Goal: Task Accomplishment & Management: Manage account settings

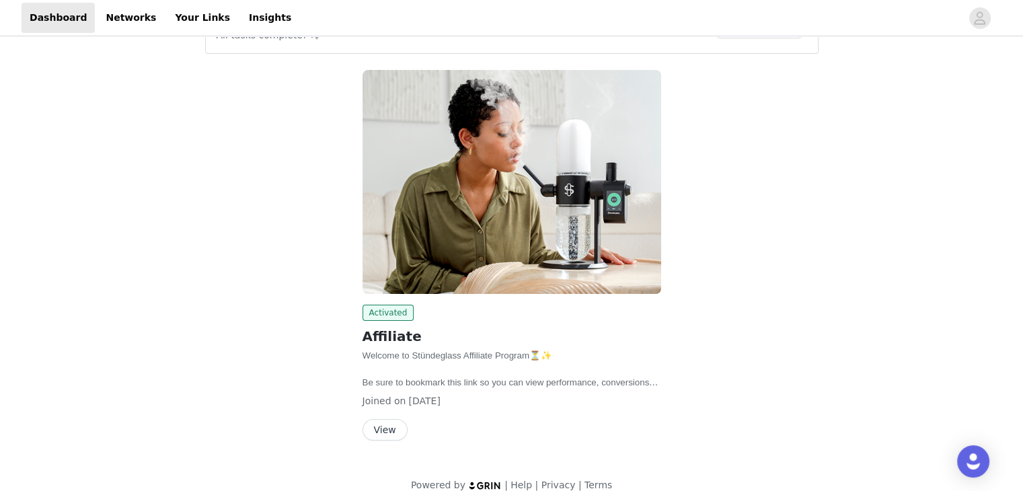
scroll to position [162, 0]
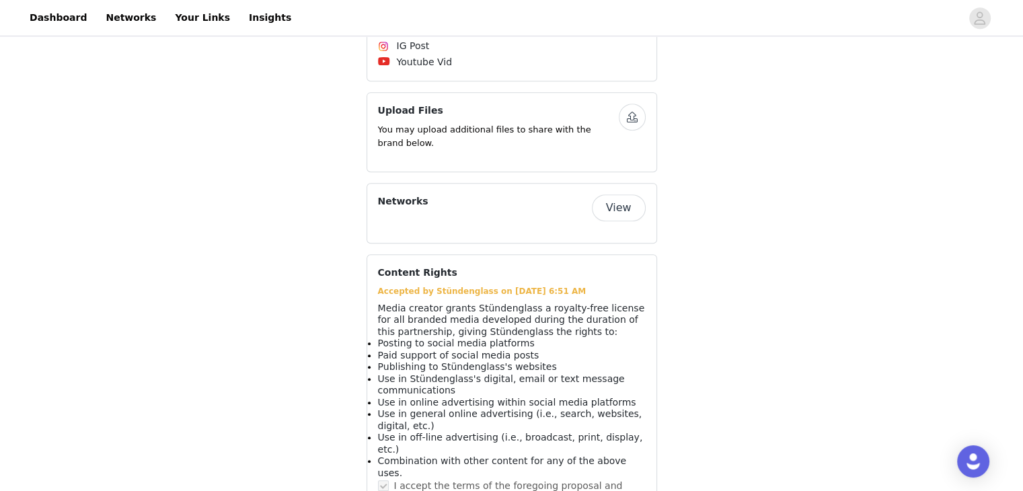
scroll to position [752, 0]
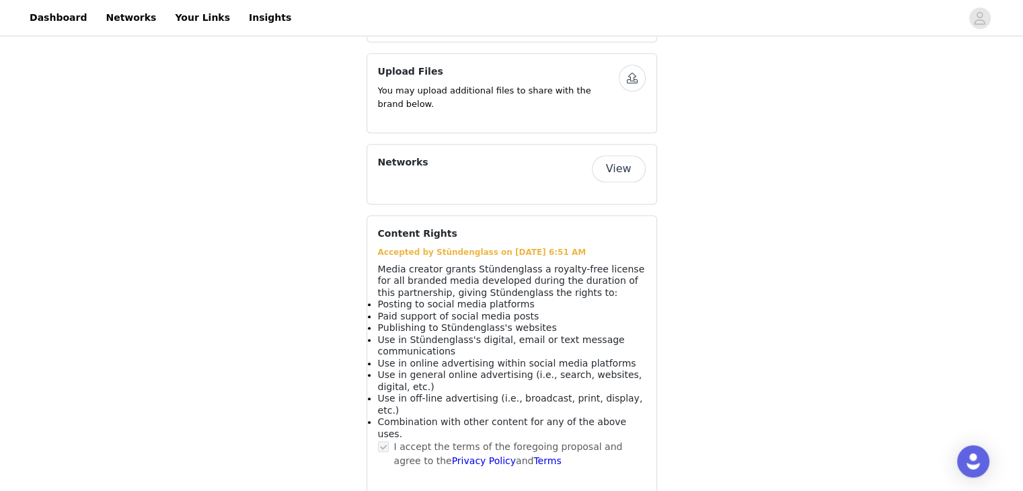
click at [627, 158] on button "View" at bounding box center [619, 168] width 54 height 27
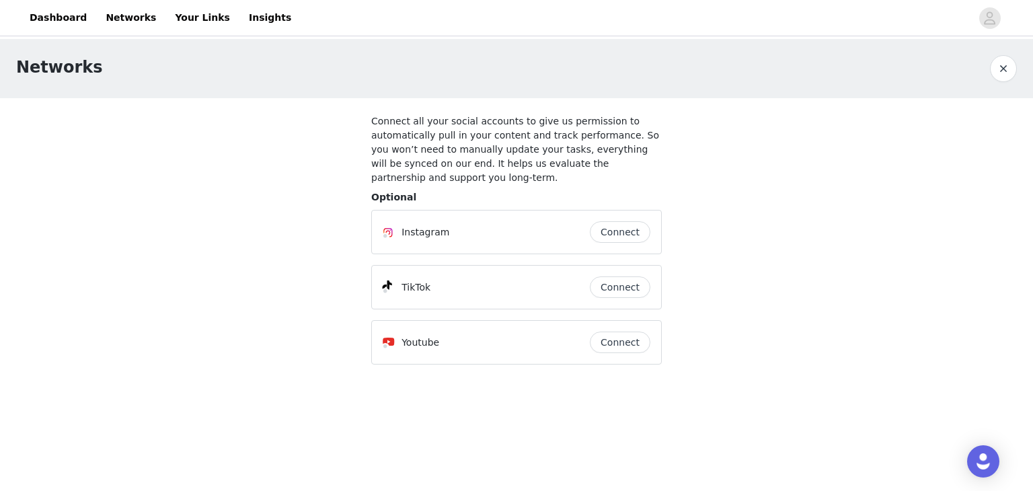
click at [32, 130] on div "Networks Connect all your social accounts to give us permission to automaticall…" at bounding box center [516, 215] width 1033 height 352
click at [1006, 71] on button "button" at bounding box center [1003, 68] width 27 height 27
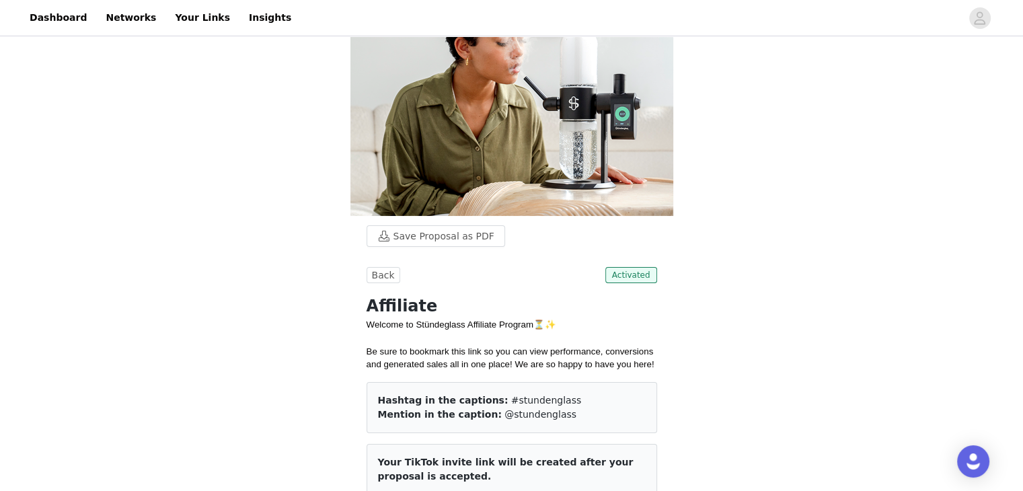
scroll to position [12, 0]
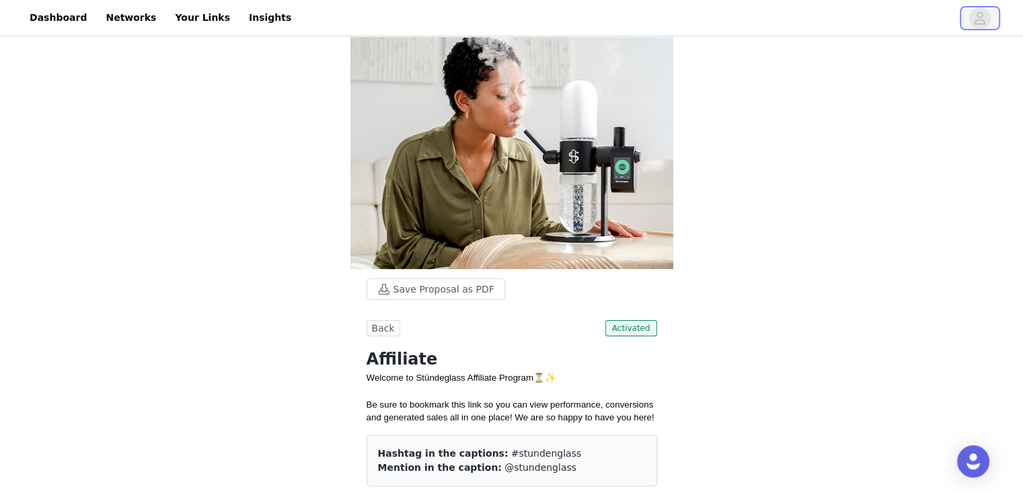
click at [979, 20] on icon "avatar" at bounding box center [979, 18] width 13 height 22
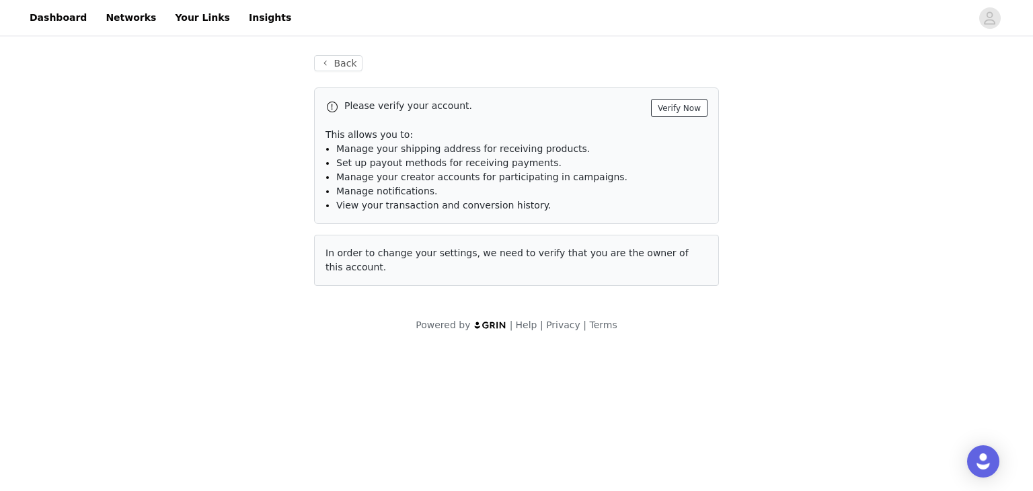
click at [679, 112] on button "Verify Now" at bounding box center [679, 108] width 56 height 18
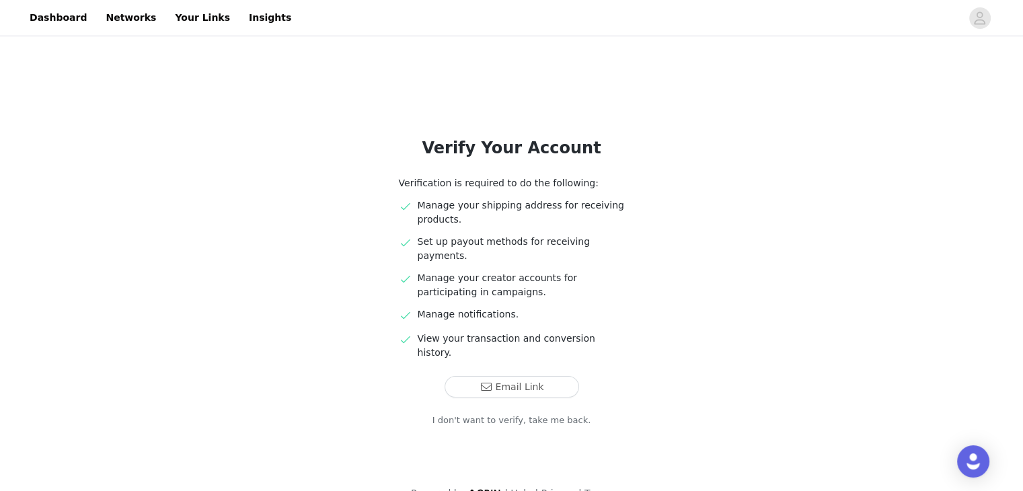
scroll to position [6, 0]
click at [535, 375] on button "Email Link" at bounding box center [511, 386] width 134 height 22
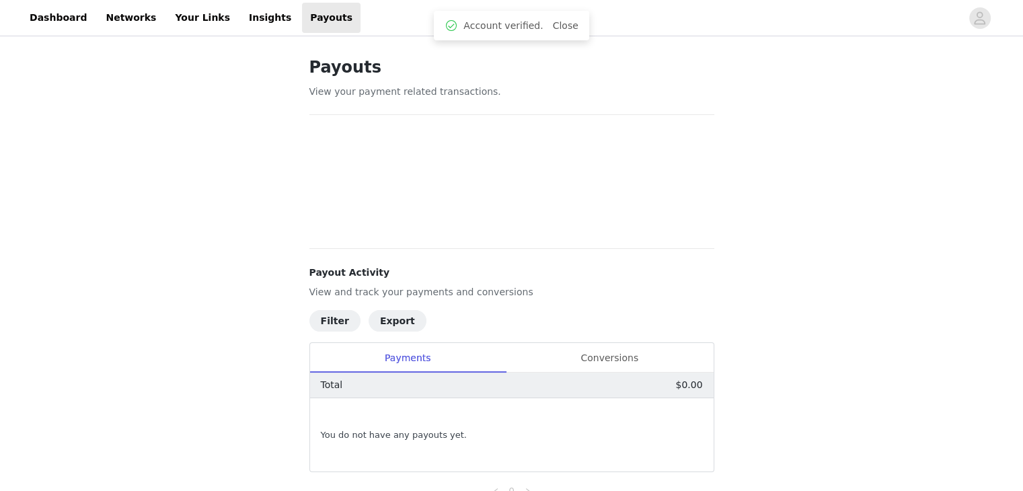
click at [554, 486] on div "0" at bounding box center [511, 485] width 405 height 27
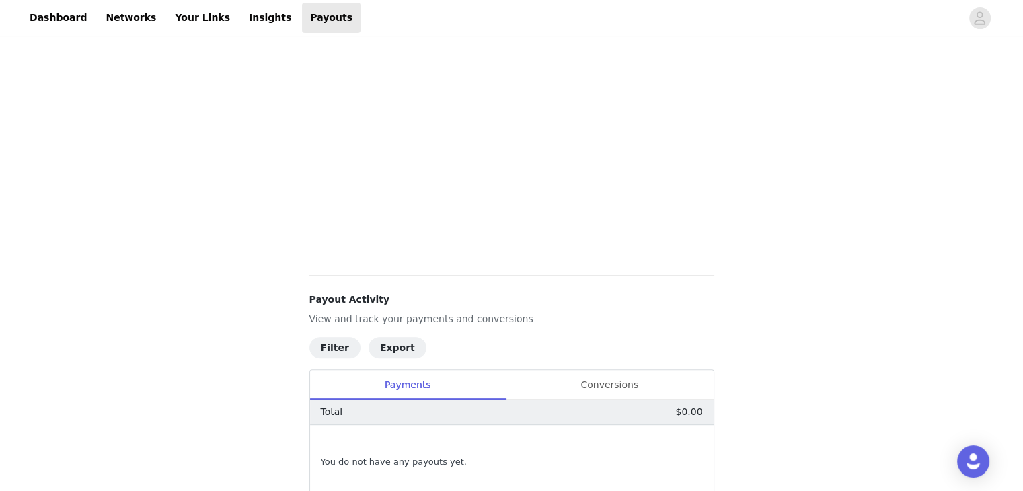
scroll to position [336, 0]
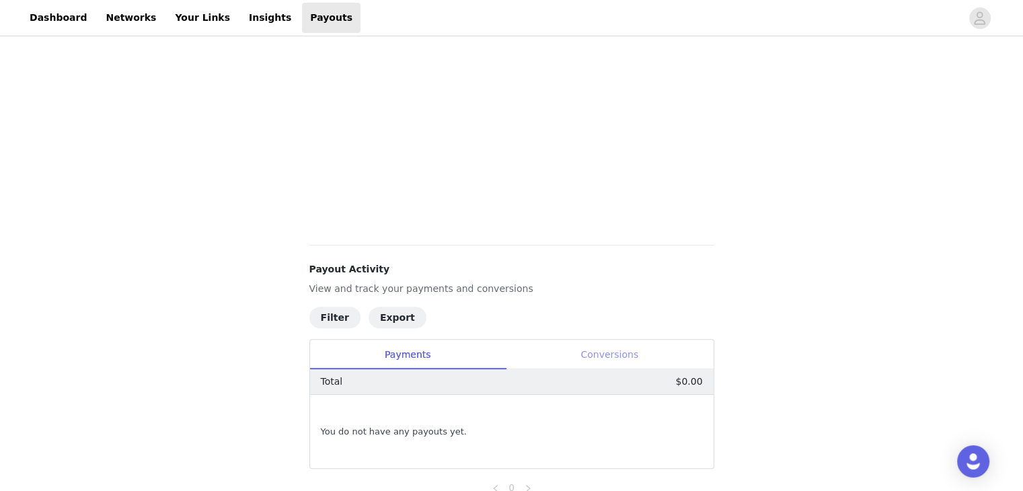
click at [607, 354] on div "Conversions" at bounding box center [610, 355] width 208 height 30
click at [407, 358] on div "Payments" at bounding box center [408, 355] width 196 height 30
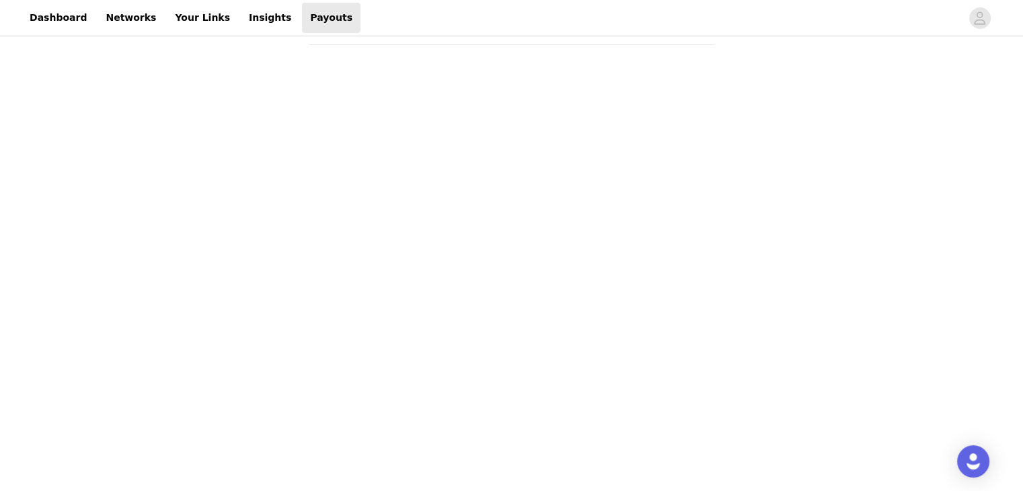
scroll to position [67, 0]
click at [984, 16] on icon "avatar" at bounding box center [979, 18] width 13 height 22
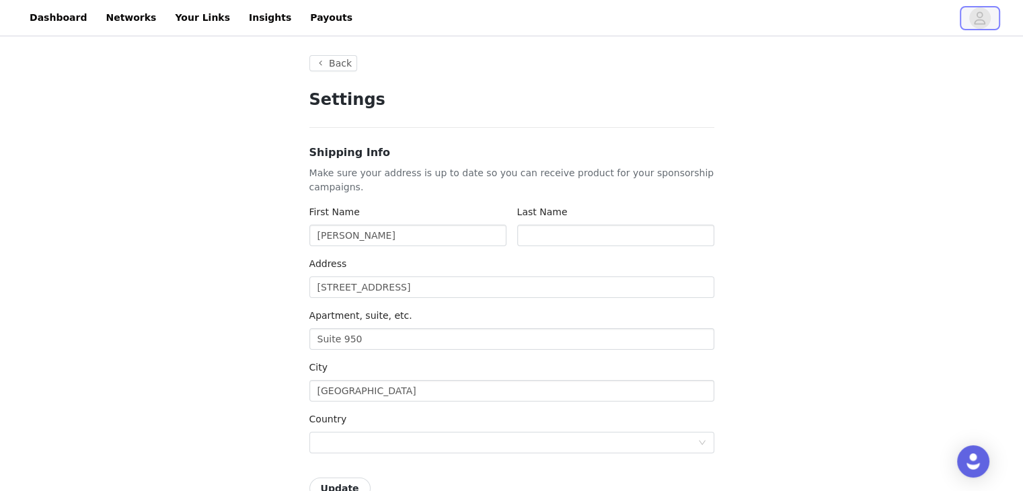
type input "+1 (United States)"
click at [395, 237] on input "Michael Quoc" at bounding box center [407, 236] width 197 height 22
type input "Jimmy"
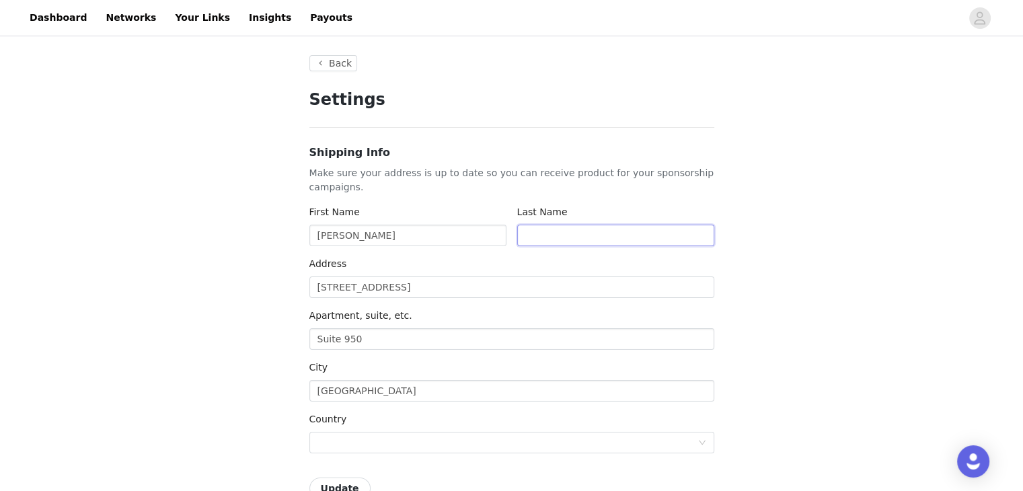
click at [607, 243] on input "text" at bounding box center [615, 236] width 197 height 22
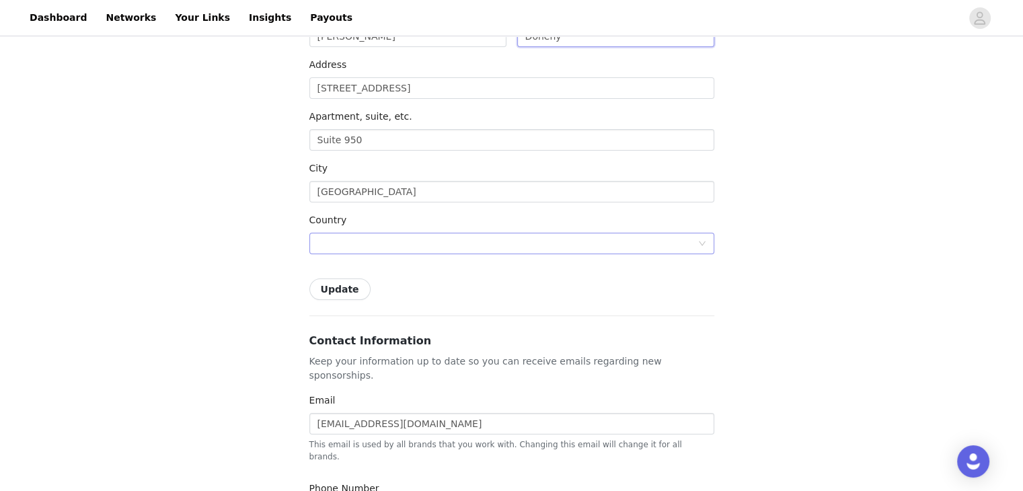
scroll to position [202, 0]
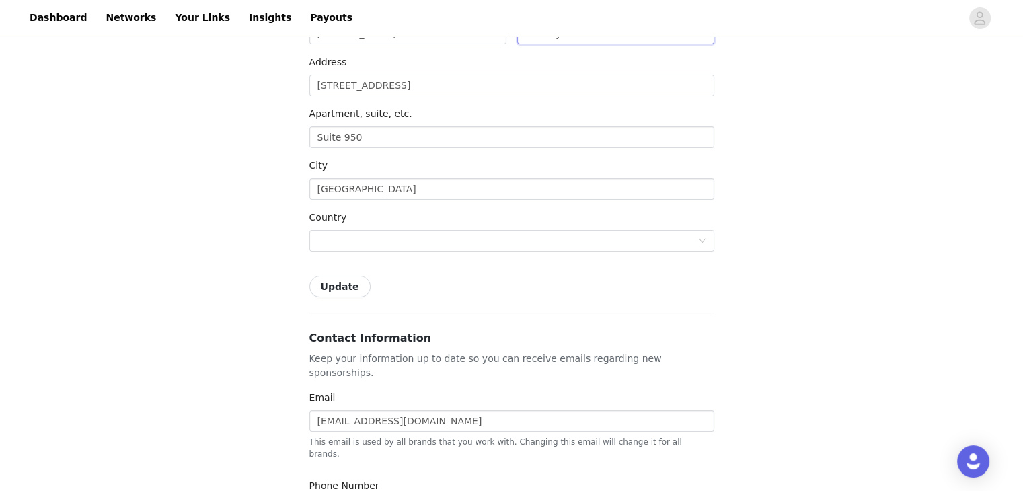
type input "Doheny"
click at [369, 227] on div "Country" at bounding box center [511, 219] width 405 height 19
click at [370, 235] on div at bounding box center [507, 241] width 380 height 20
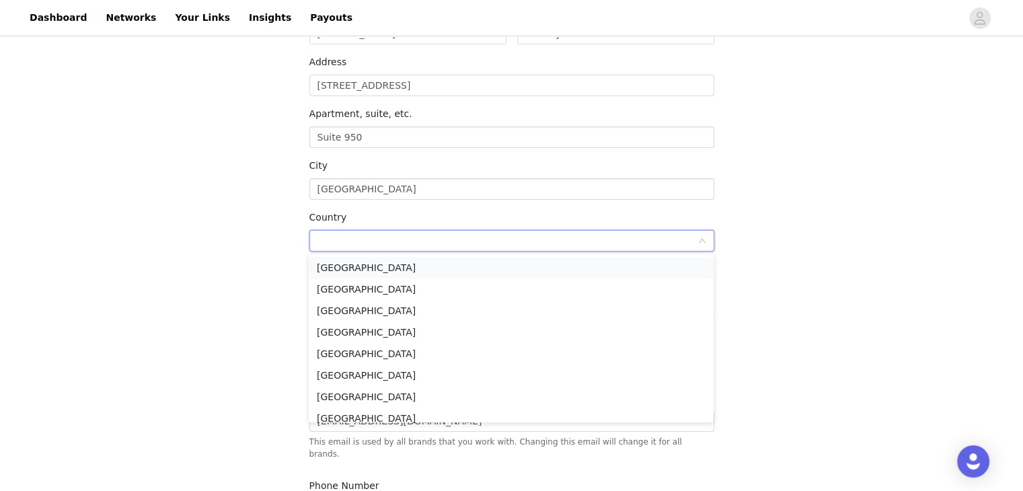
click at [360, 262] on li "United States" at bounding box center [511, 268] width 405 height 22
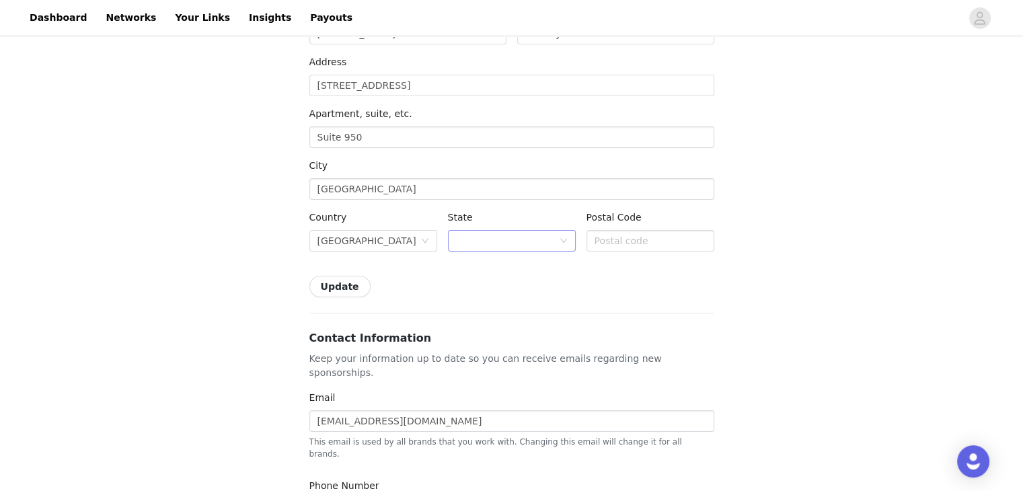
click at [501, 235] on div at bounding box center [507, 241] width 103 height 20
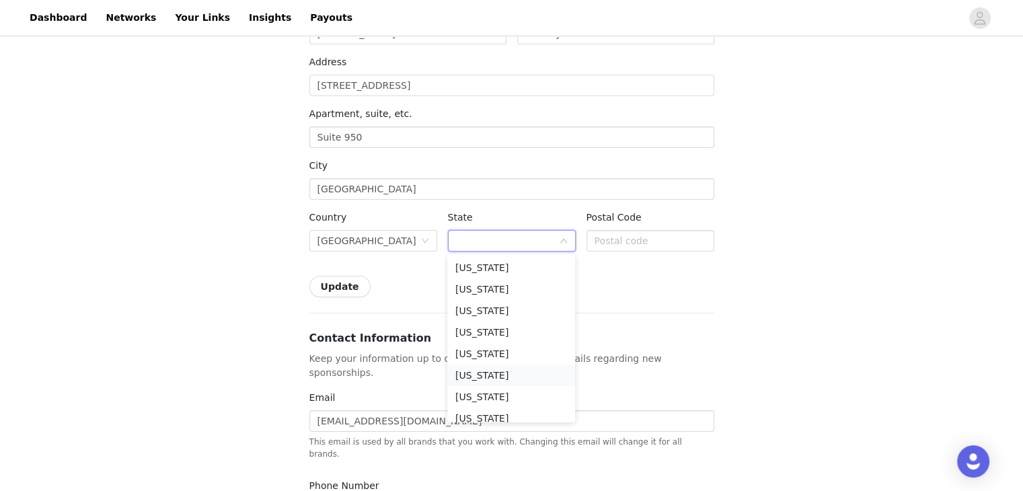
click at [485, 377] on li "California" at bounding box center [511, 375] width 128 height 22
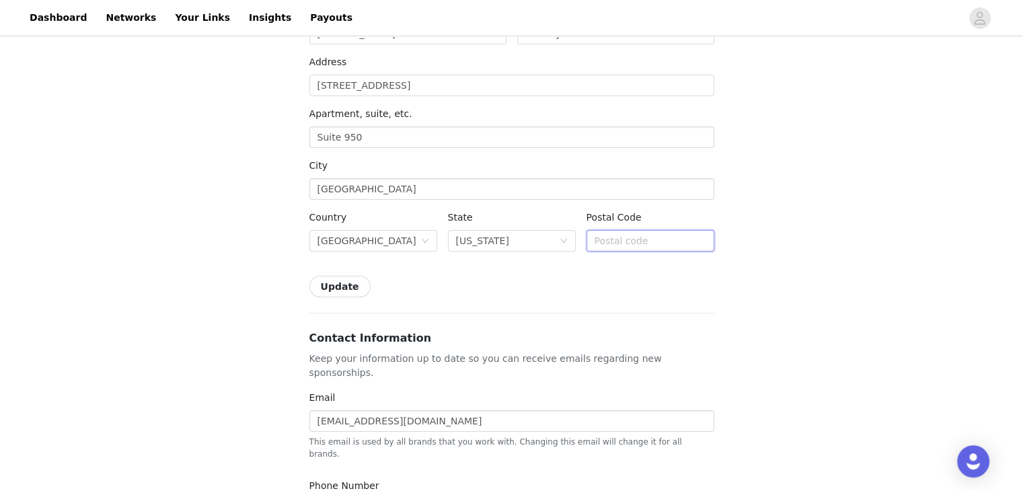
click at [622, 237] on input "text" at bounding box center [650, 241] width 128 height 22
click at [627, 245] on input "text" at bounding box center [650, 241] width 128 height 22
paste input "90025"
type input "90025"
click at [339, 292] on button "Update" at bounding box center [339, 287] width 61 height 22
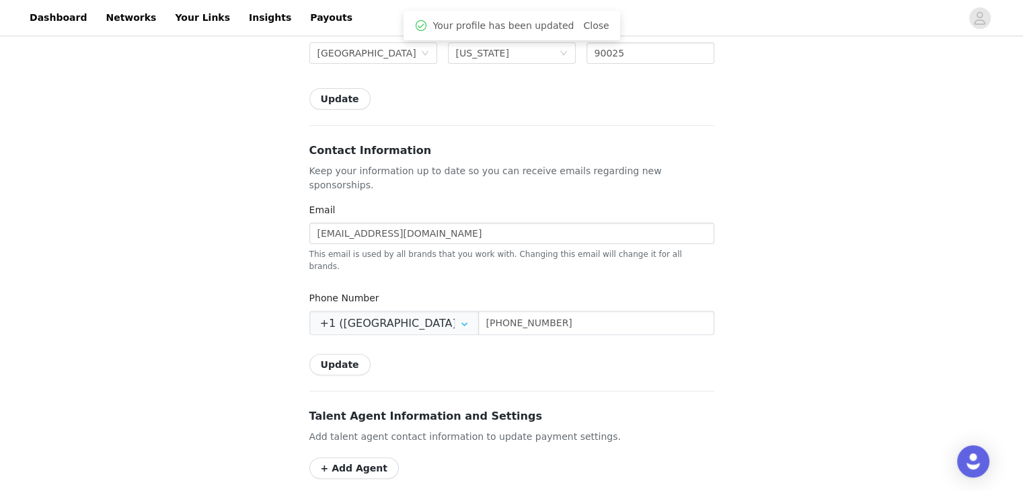
scroll to position [403, 0]
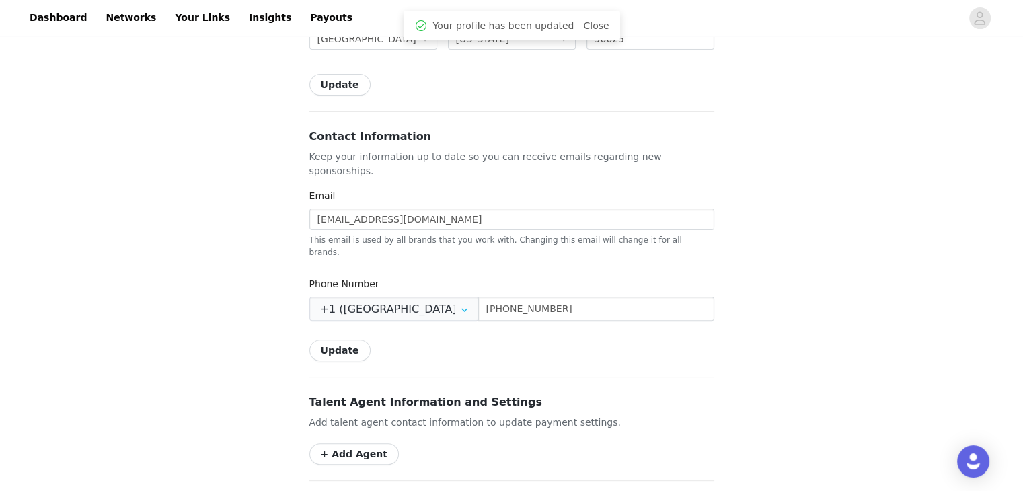
click at [240, 284] on div "Back Settings Shipping Info Make sure your address is up to date so you can rec…" at bounding box center [511, 263] width 1023 height 1255
click at [543, 297] on input "(310) 315-0950" at bounding box center [596, 309] width 236 height 24
click at [670, 340] on div "Update" at bounding box center [511, 351] width 405 height 22
click at [511, 297] on input "(310) 315-0950" at bounding box center [596, 309] width 236 height 24
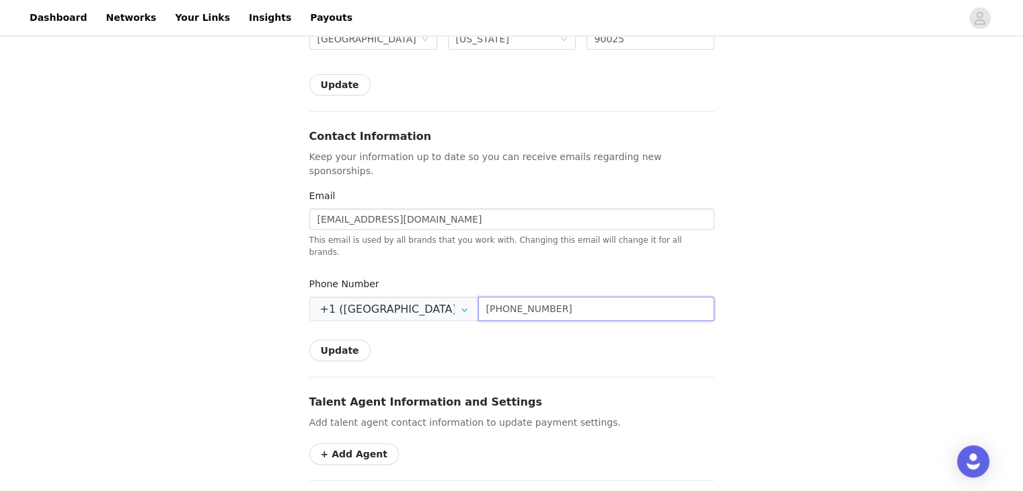
click at [511, 297] on input "(310) 315-0950" at bounding box center [596, 309] width 236 height 24
paste input "630-849-3364"
type input "(630) 849-3364"
click at [423, 340] on div "Update" at bounding box center [511, 351] width 405 height 22
click at [350, 340] on button "Update" at bounding box center [339, 351] width 61 height 22
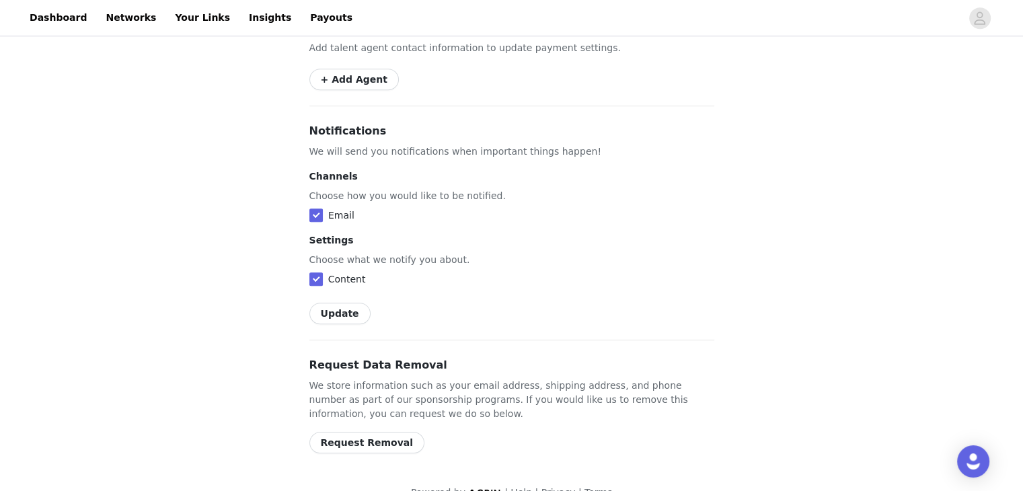
scroll to position [779, 0]
click at [348, 302] on button "Update" at bounding box center [339, 313] width 61 height 22
click at [981, 22] on icon "avatar" at bounding box center [979, 18] width 13 height 22
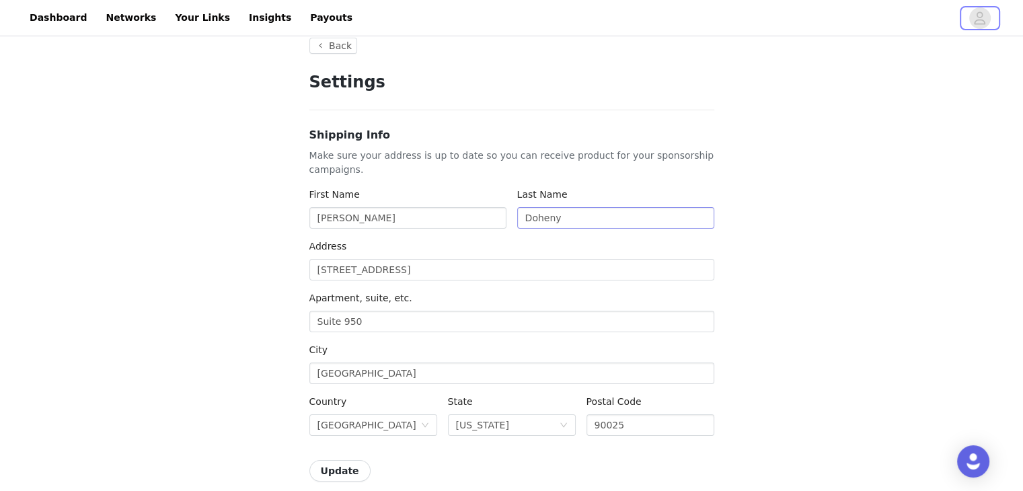
scroll to position [0, 0]
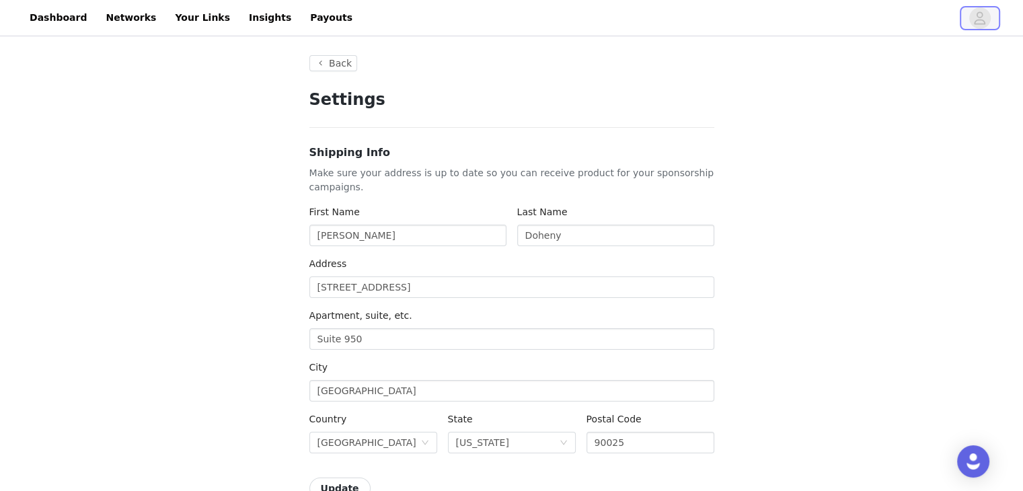
click at [986, 17] on span "button" at bounding box center [980, 18] width 22 height 22
click at [302, 19] on link "Payouts" at bounding box center [331, 18] width 58 height 30
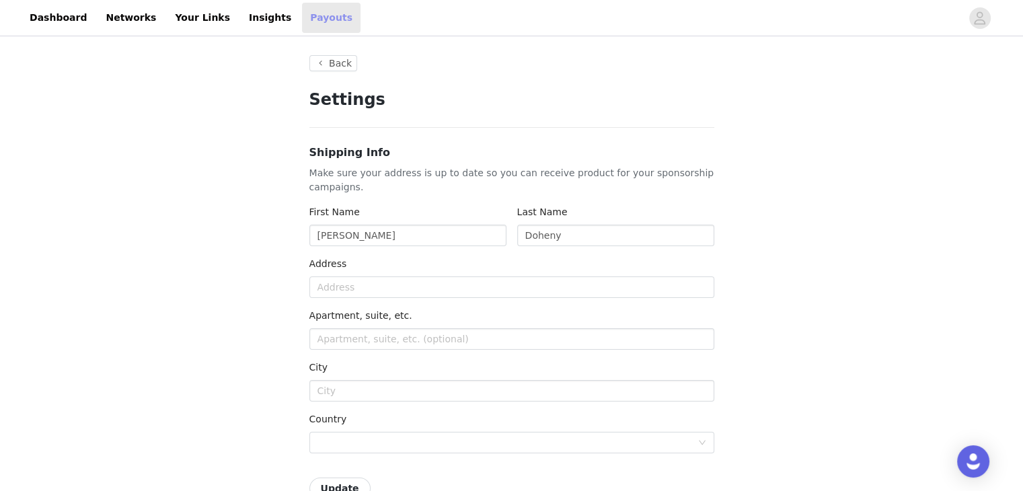
type input "+1 (United States)"
click at [241, 18] on link "Insights" at bounding box center [270, 18] width 58 height 30
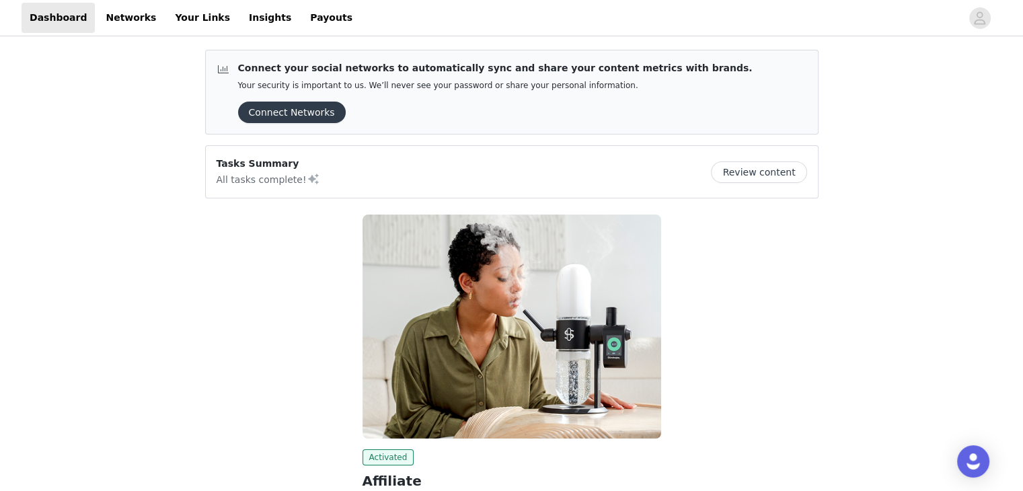
click at [299, 116] on button "Connect Networks" at bounding box center [292, 113] width 108 height 22
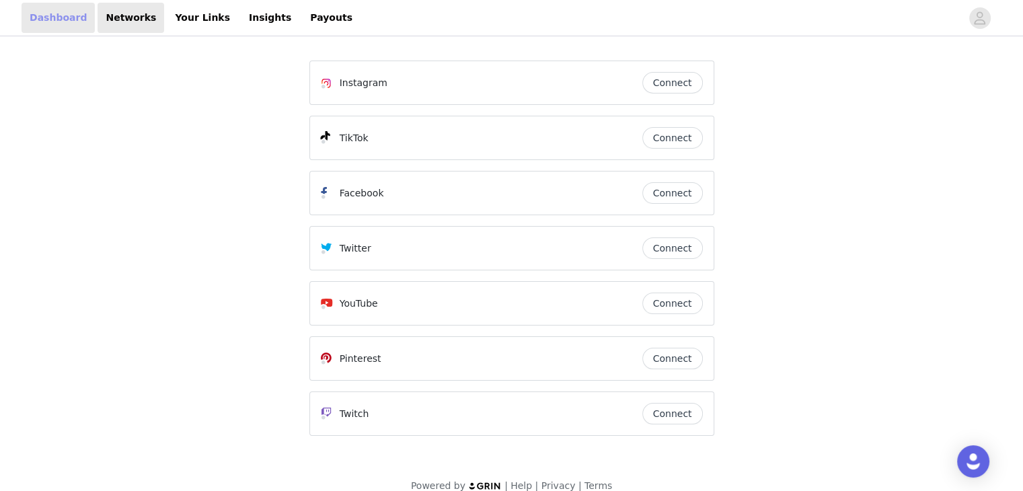
click at [59, 25] on link "Dashboard" at bounding box center [58, 18] width 73 height 30
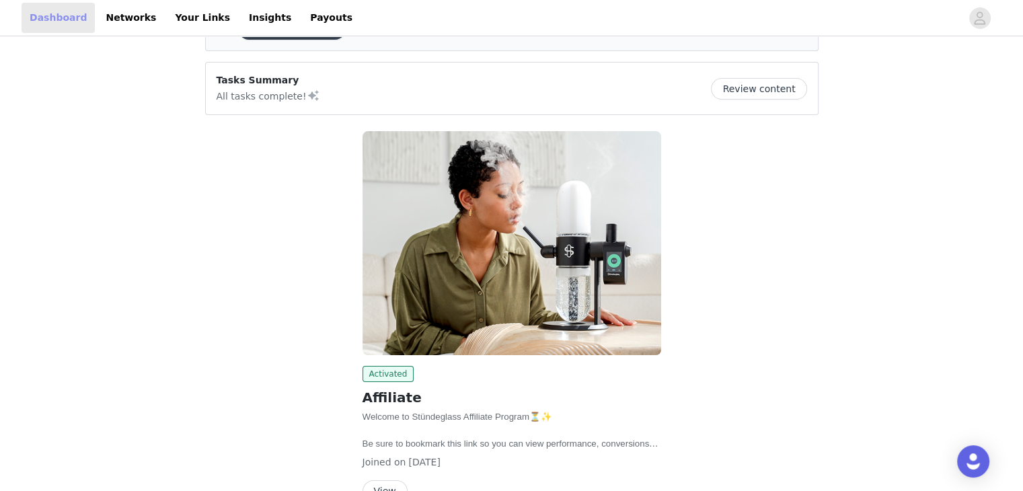
scroll to position [162, 0]
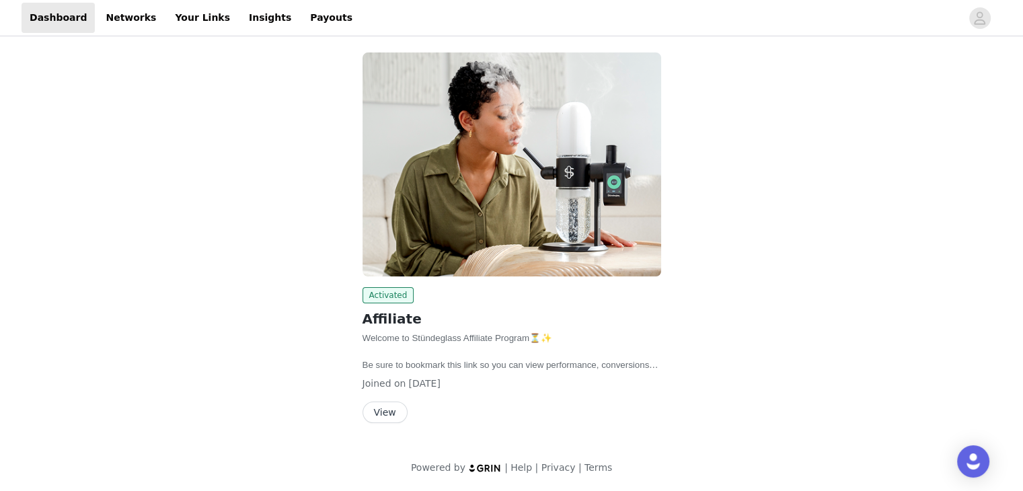
click at [374, 412] on button "View" at bounding box center [384, 412] width 45 height 22
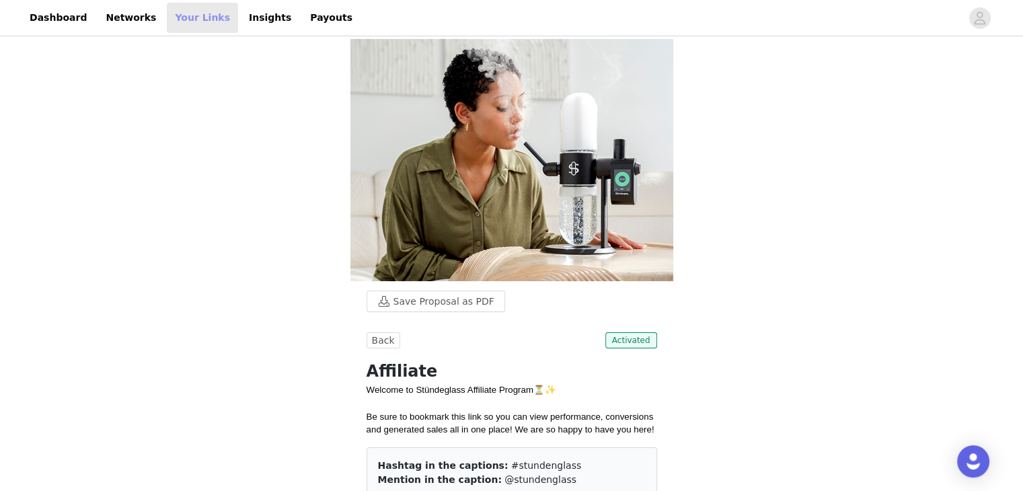
click at [175, 22] on link "Your Links" at bounding box center [202, 18] width 71 height 30
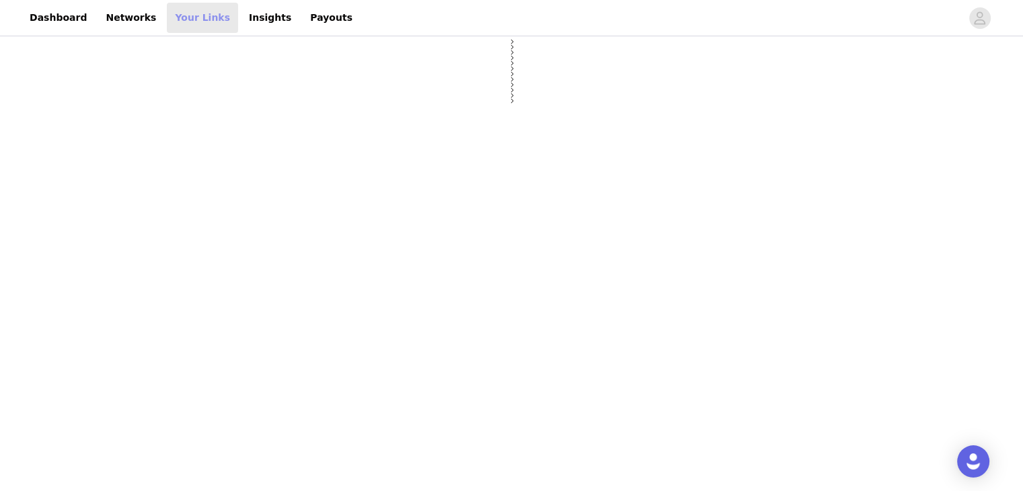
select select "12"
